Goal: Find specific page/section: Find specific page/section

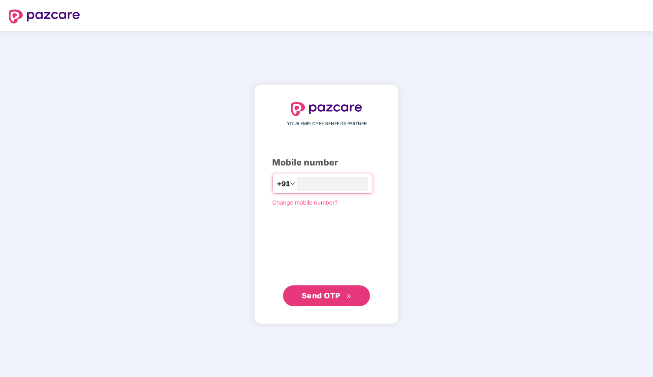
type input "**********"
click at [308, 296] on span "Send OTP" at bounding box center [321, 295] width 39 height 9
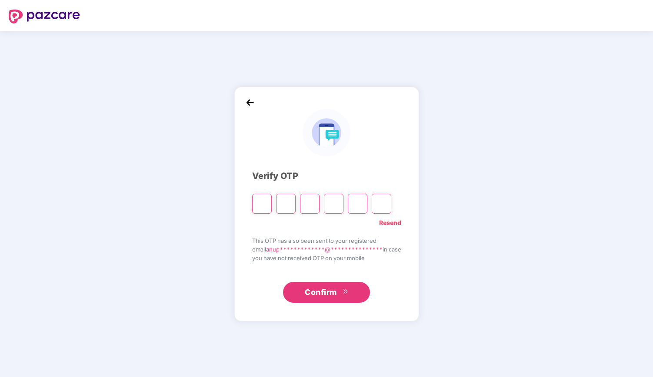
type input "*"
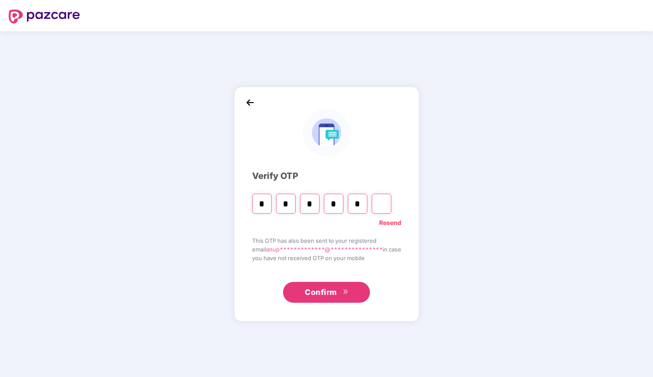
type input "*"
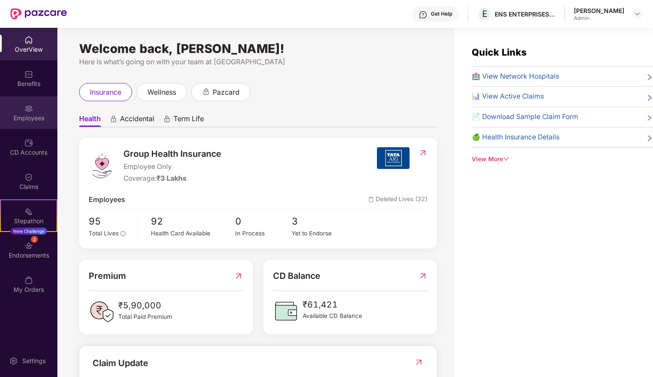
click at [31, 120] on div "Employees" at bounding box center [28, 118] width 57 height 9
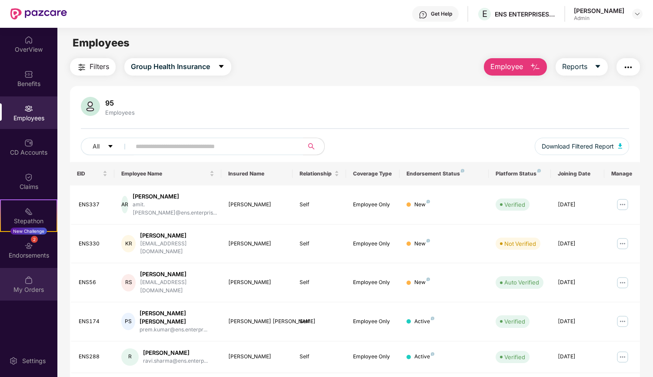
click at [22, 290] on div "My Orders" at bounding box center [28, 289] width 57 height 9
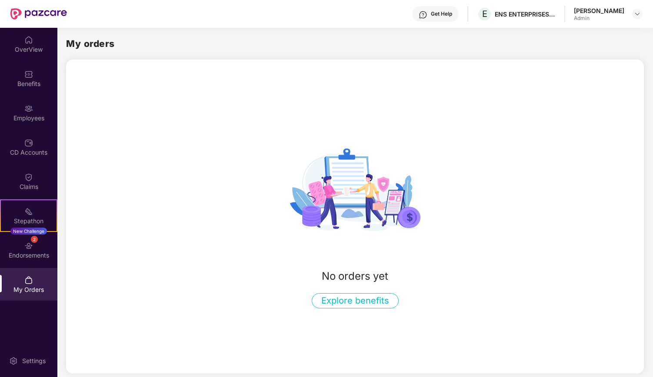
click at [579, 18] on div "Admin" at bounding box center [599, 18] width 50 height 7
click at [633, 10] on div at bounding box center [637, 14] width 10 height 10
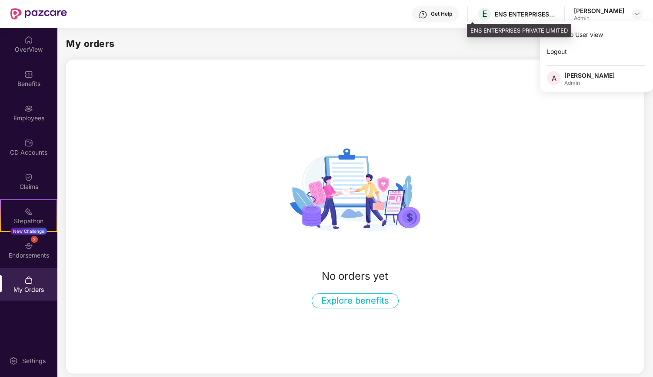
click at [515, 18] on div "ENS ENTERPRISES PRIVATE LIMITED" at bounding box center [524, 14] width 61 height 8
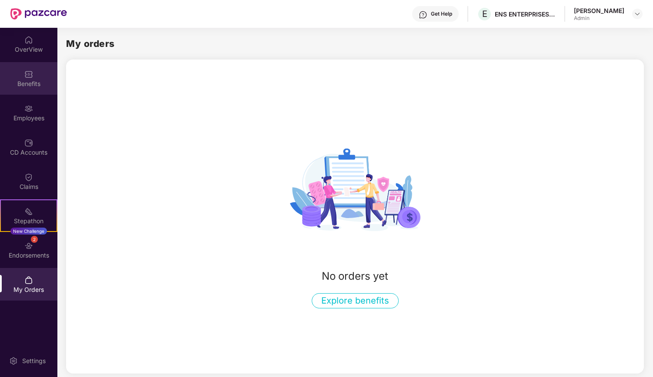
click at [23, 81] on div "Benefits" at bounding box center [28, 84] width 57 height 9
